Goal: Information Seeking & Learning: Learn about a topic

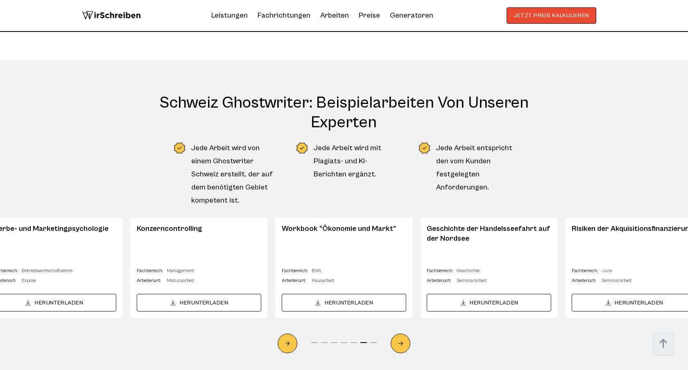
scroll to position [4260, 0]
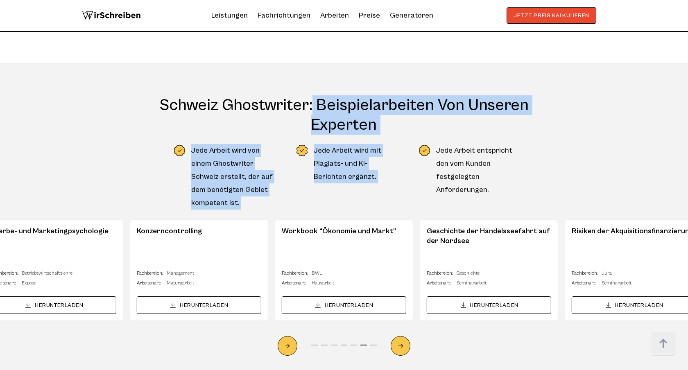
drag, startPoint x: 165, startPoint y: 90, endPoint x: 455, endPoint y: 127, distance: 292.4
click at [455, 127] on div "Schweiz Ghostwriter: Beispielarbeiten von unseren Experten Jede Arbeit wird von…" at bounding box center [344, 295] width 688 height 400
click at [433, 98] on h2 "Schweiz Ghostwriter: Beispielarbeiten von unseren Experten" at bounding box center [344, 114] width 371 height 39
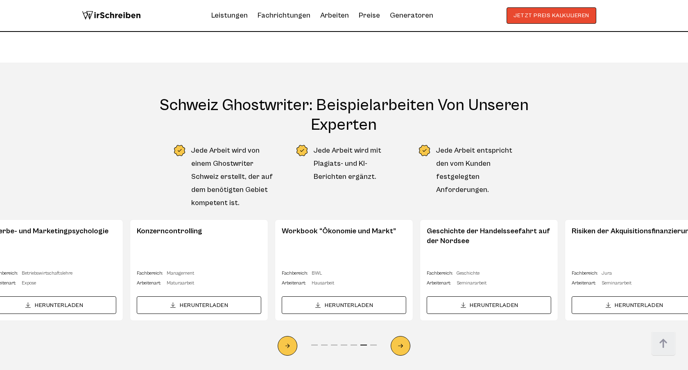
drag, startPoint x: 162, startPoint y: 91, endPoint x: 442, endPoint y: 108, distance: 280.9
click at [442, 109] on h2 "Schweiz Ghostwriter: Beispielarbeiten von unseren Experten" at bounding box center [344, 114] width 371 height 39
copy h2 "Schweiz Ghostwriter: Beispielarbeiten von unseren Experten"
click at [402, 337] on icon "Next slide" at bounding box center [401, 346] width 7 height 19
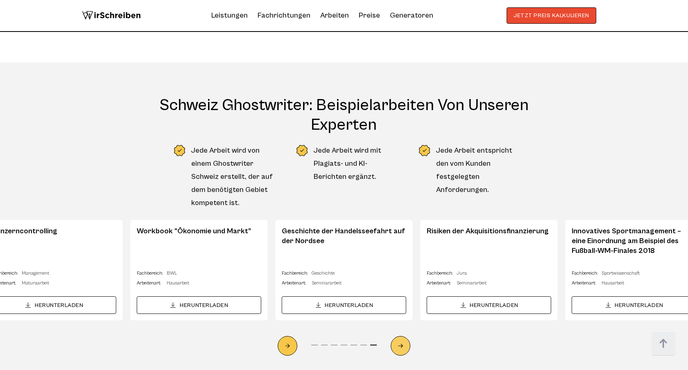
click at [402, 337] on icon "Next slide" at bounding box center [401, 346] width 7 height 19
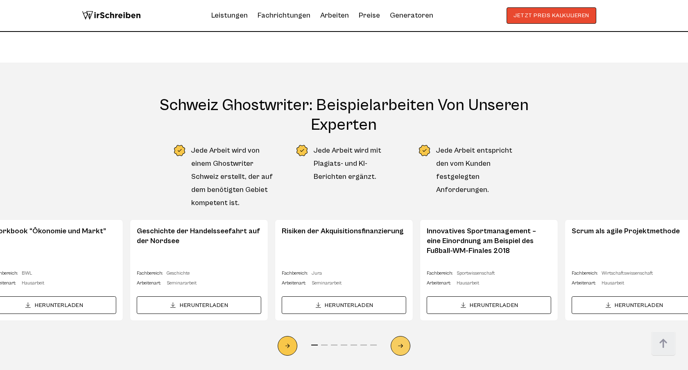
click at [402, 337] on icon "Next slide" at bounding box center [401, 346] width 7 height 19
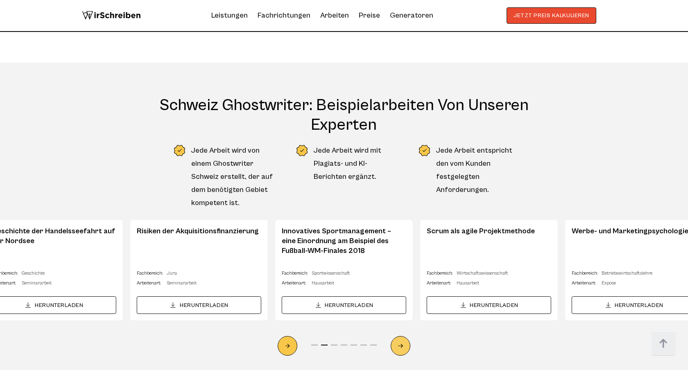
click at [402, 345] on icon "Next slide" at bounding box center [401, 346] width 5 height 3
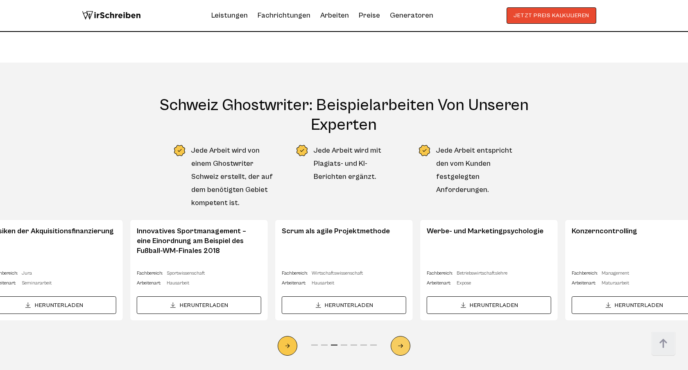
click at [402, 345] on icon "Next slide" at bounding box center [401, 346] width 5 height 3
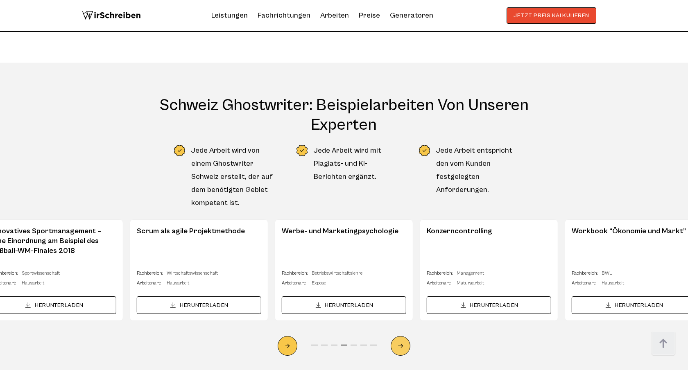
click at [402, 345] on icon "Next slide" at bounding box center [401, 346] width 5 height 3
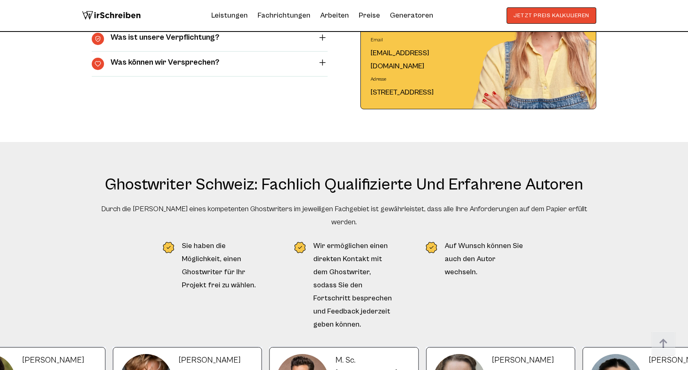
scroll to position [2994, 0]
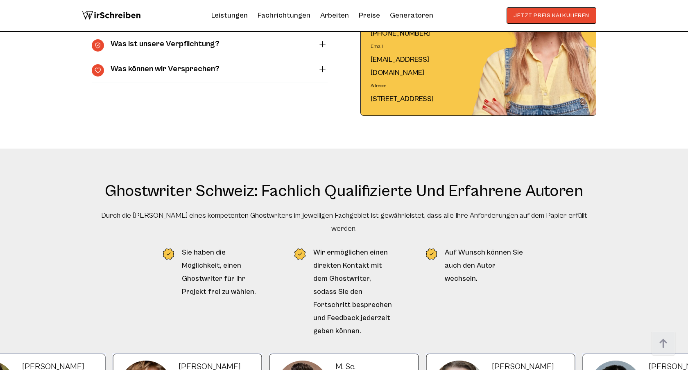
drag, startPoint x: 110, startPoint y: 186, endPoint x: 596, endPoint y: 196, distance: 486.1
click at [596, 196] on h2 "Ghostwriter Schweiz: Fachlich qualifizierte und erfahrene Autoren" at bounding box center [344, 192] width 511 height 20
copy h2 "Ghostwriter Schweiz: Fachlich qualifizierte und erfahrene Autoren"
click at [565, 191] on h2 "Ghostwriter Schweiz: Fachlich qualifizierte und erfahrene Autoren" at bounding box center [344, 192] width 511 height 20
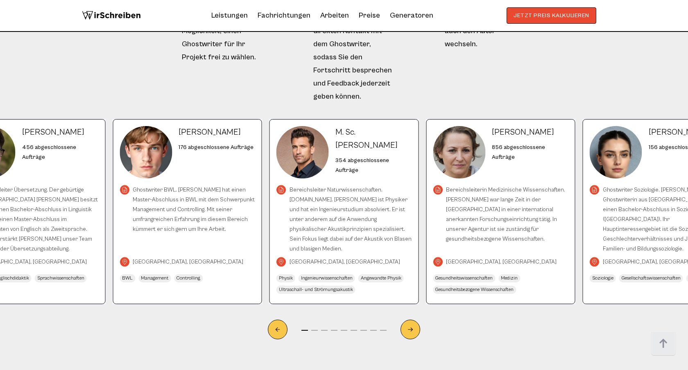
scroll to position [3226, 0]
